Goal: Task Accomplishment & Management: Manage account settings

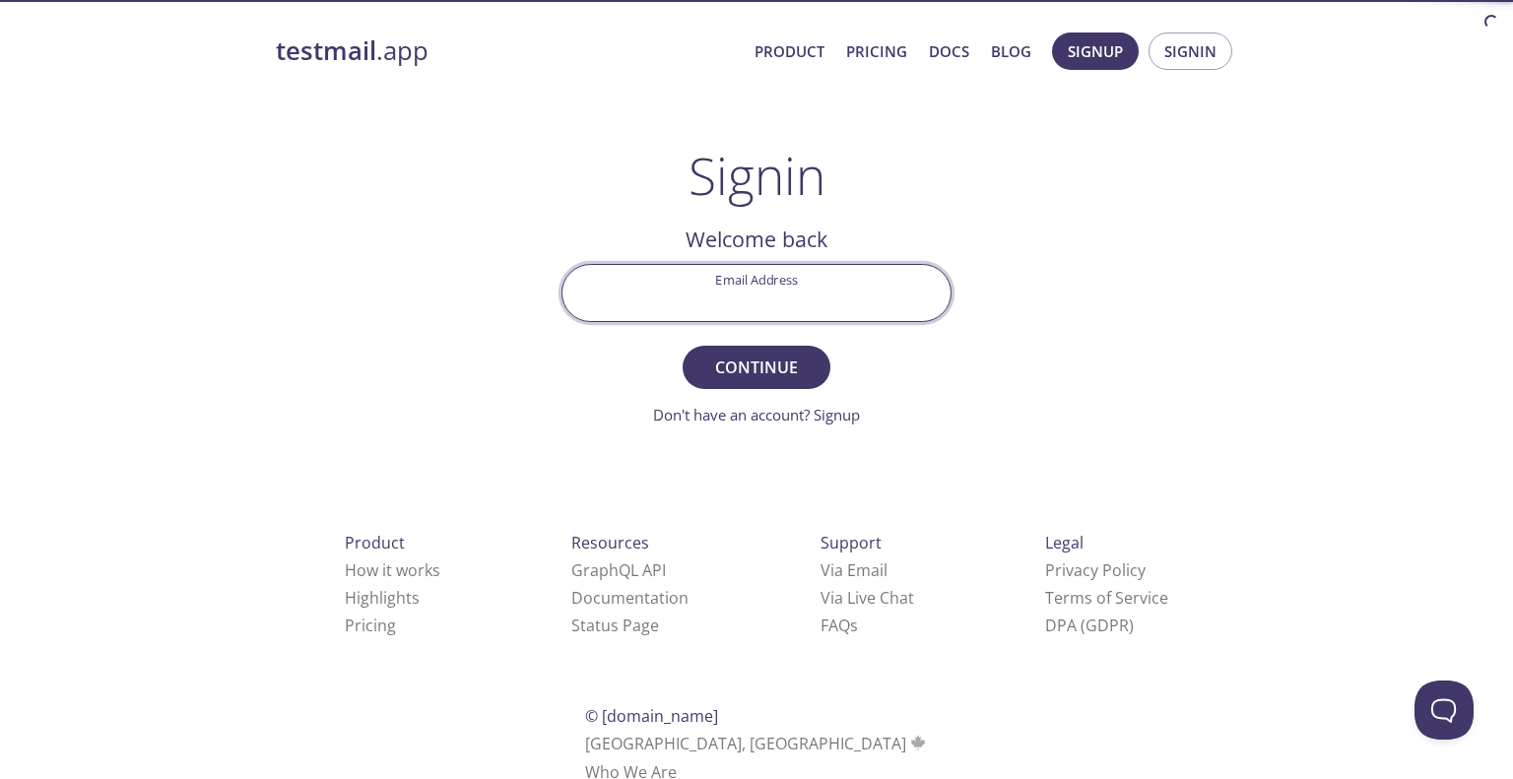
click at [772, 291] on input "Email Address" at bounding box center [756, 293] width 388 height 56
paste input "[EMAIL_ADDRESS][DOMAIN_NAME]"
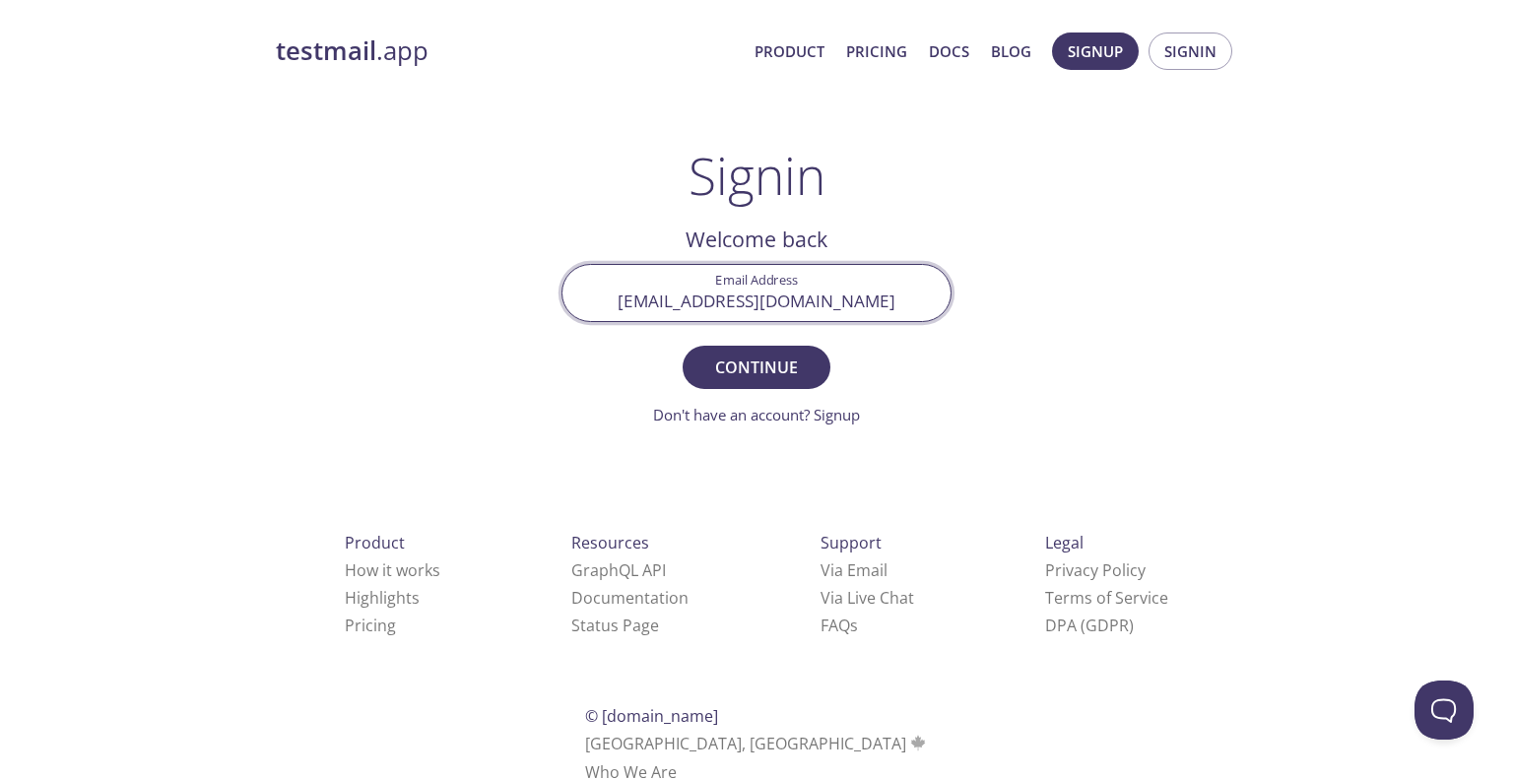
type input "[EMAIL_ADDRESS][DOMAIN_NAME]"
click at [782, 393] on form "Email Address [EMAIL_ADDRESS][DOMAIN_NAME] Continue Don't have an account? Sign…" at bounding box center [756, 345] width 390 height 163
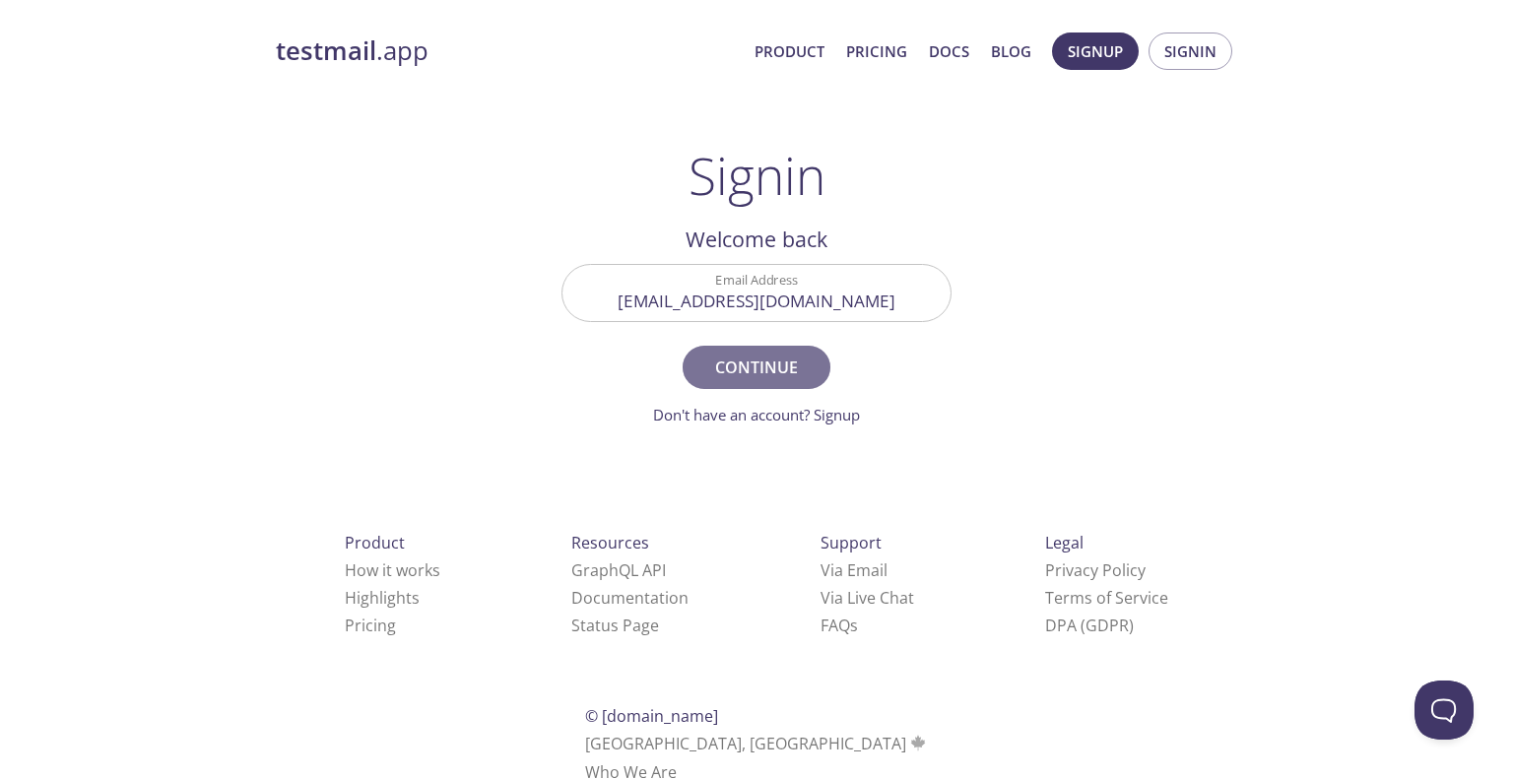
click at [797, 358] on span "Continue" at bounding box center [756, 368] width 104 height 28
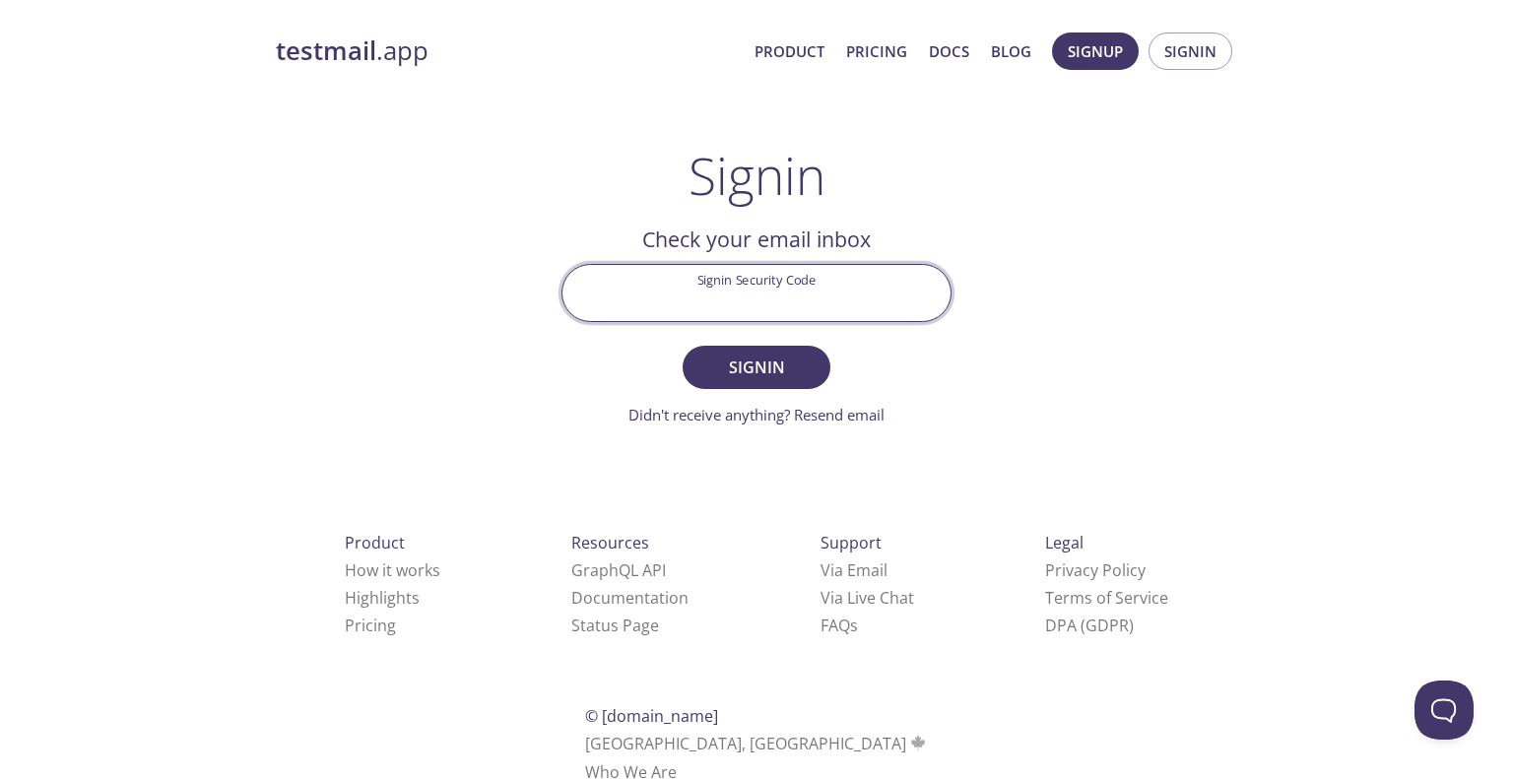
click at [802, 275] on input "Signin Security Code" at bounding box center [756, 293] width 388 height 56
paste input "AVKS6UN"
type input "AVKS6UN"
click at [794, 364] on span "Signin" at bounding box center [756, 368] width 104 height 28
